Goal: Check status

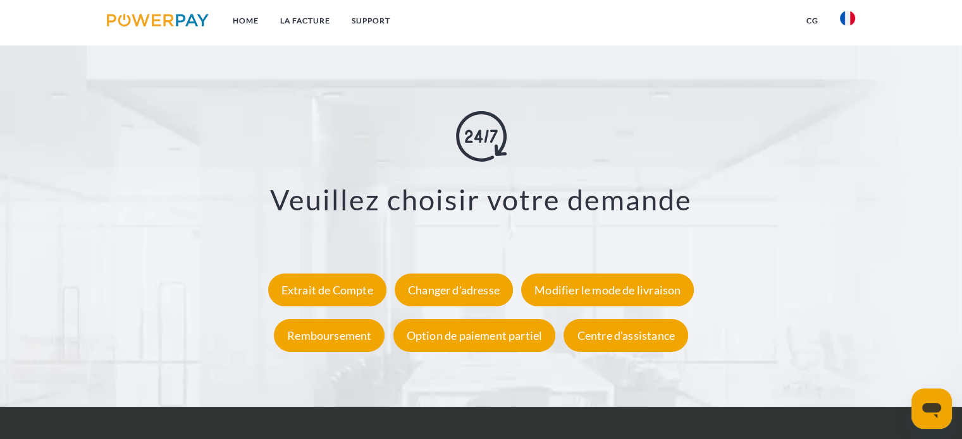
scroll to position [2403, 0]
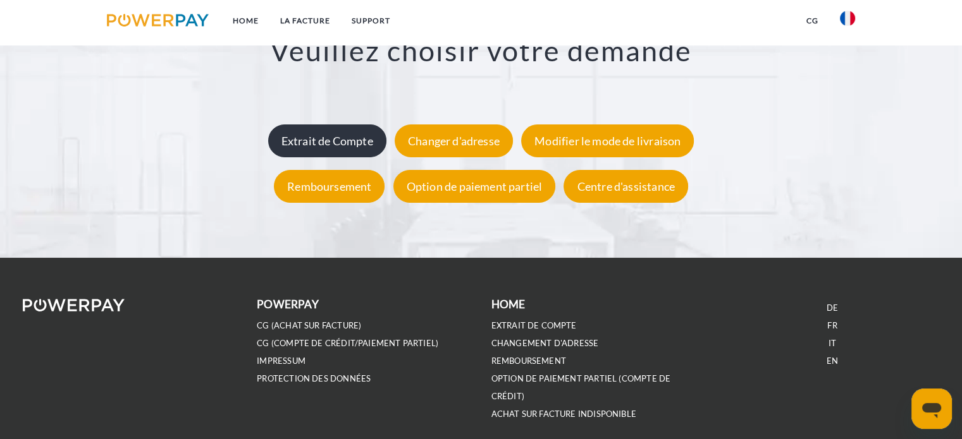
click at [352, 142] on div "Extrait de Compte" at bounding box center [327, 141] width 118 height 33
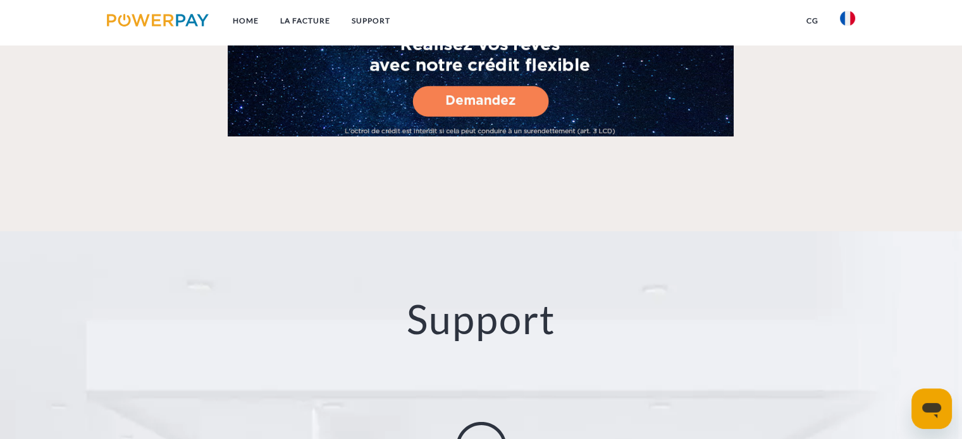
scroll to position [2213, 0]
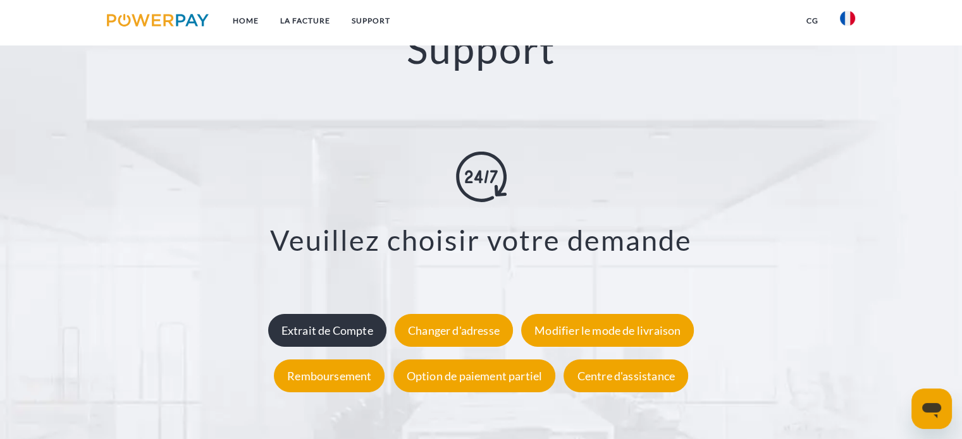
click at [323, 335] on div "Extrait de Compte" at bounding box center [327, 330] width 118 height 33
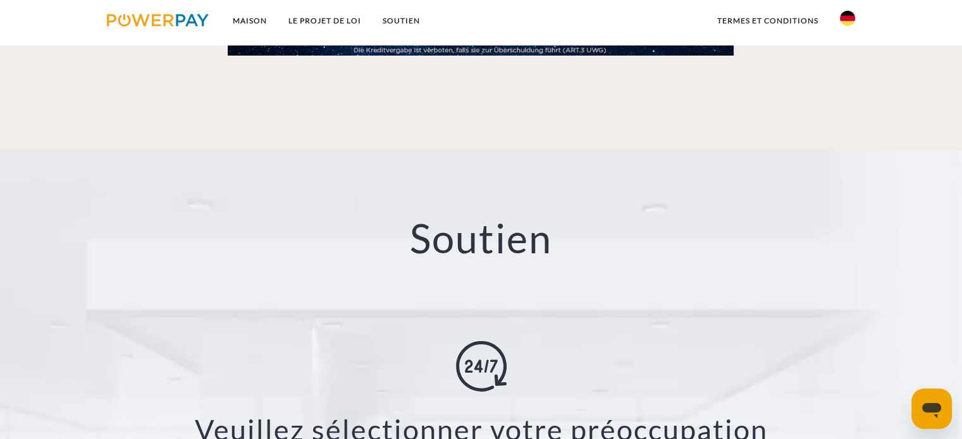
scroll to position [2403, 0]
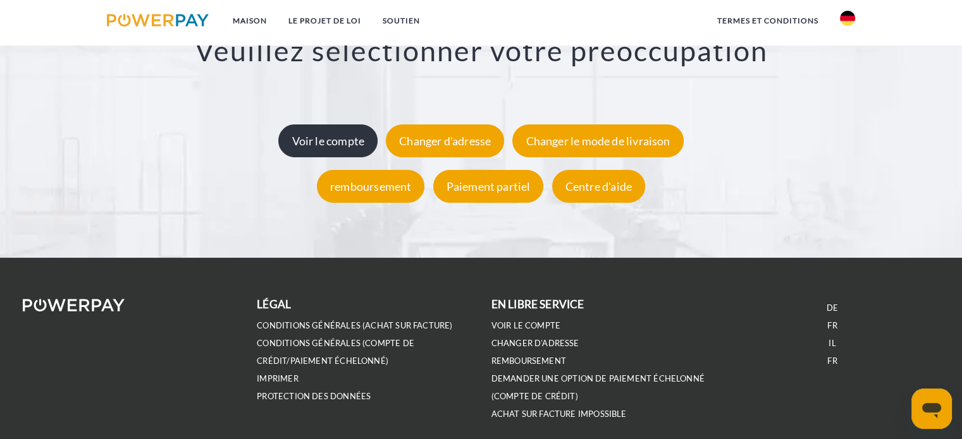
click at [349, 144] on font "Voir le compte" at bounding box center [327, 141] width 73 height 14
